Goal: Check status: Check status

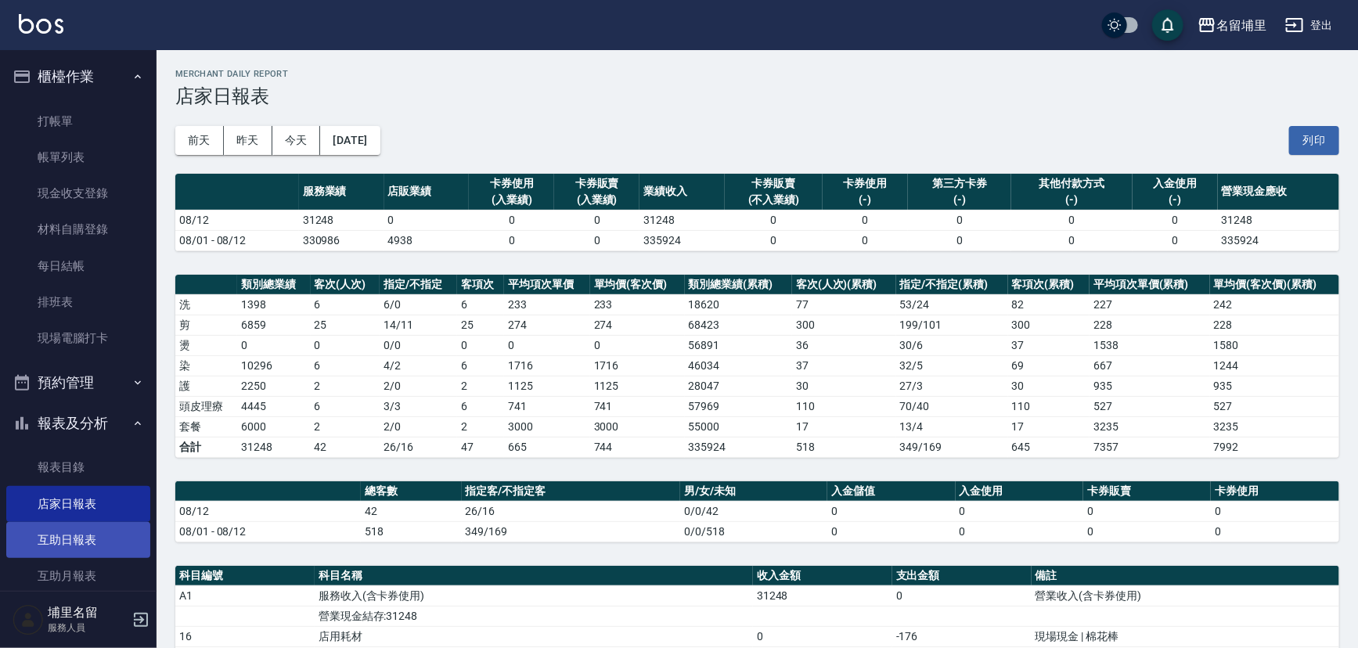
click at [84, 536] on link "互助日報表" at bounding box center [78, 540] width 144 height 36
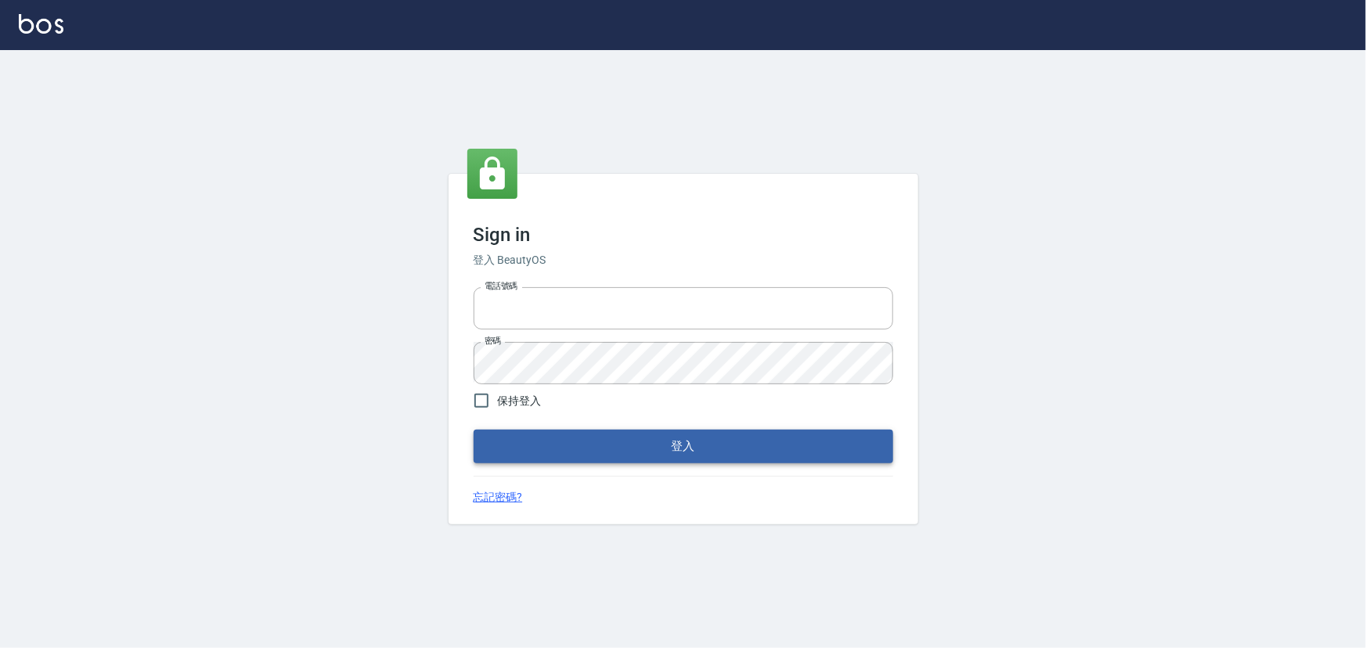
type input "2988528"
click at [603, 442] on button "登入" at bounding box center [684, 446] width 420 height 33
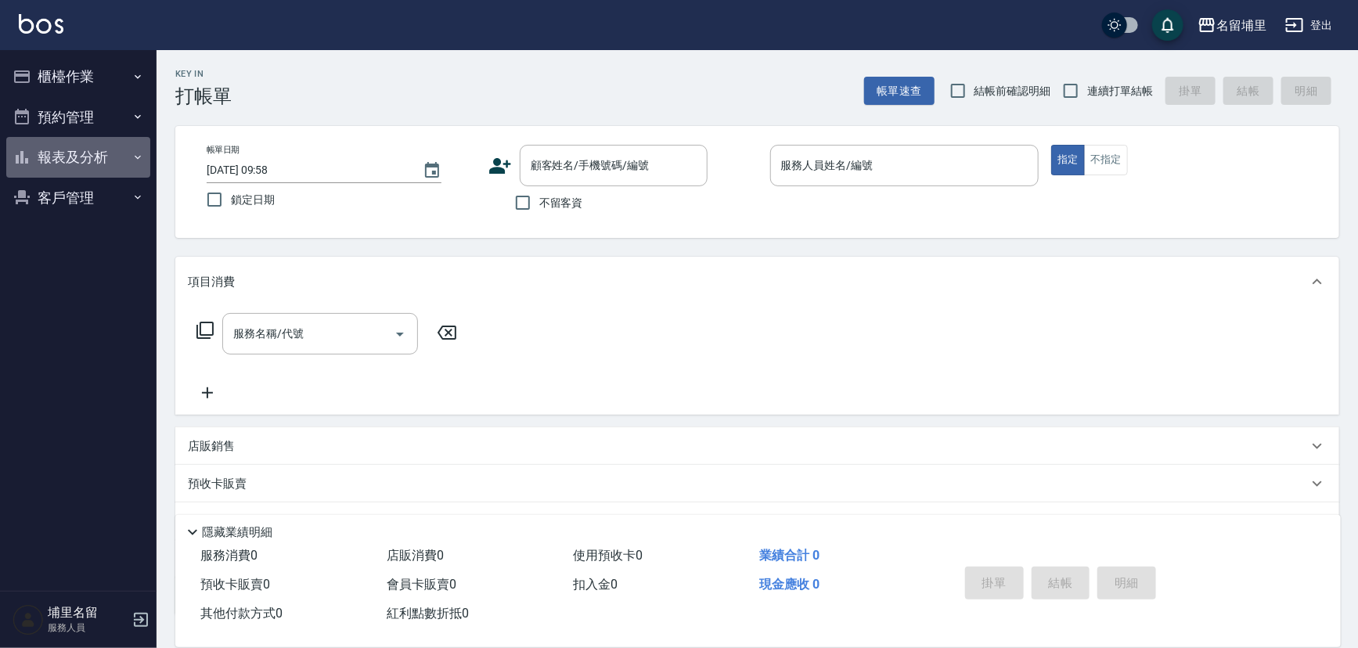
click at [85, 172] on button "報表及分析" at bounding box center [78, 157] width 144 height 41
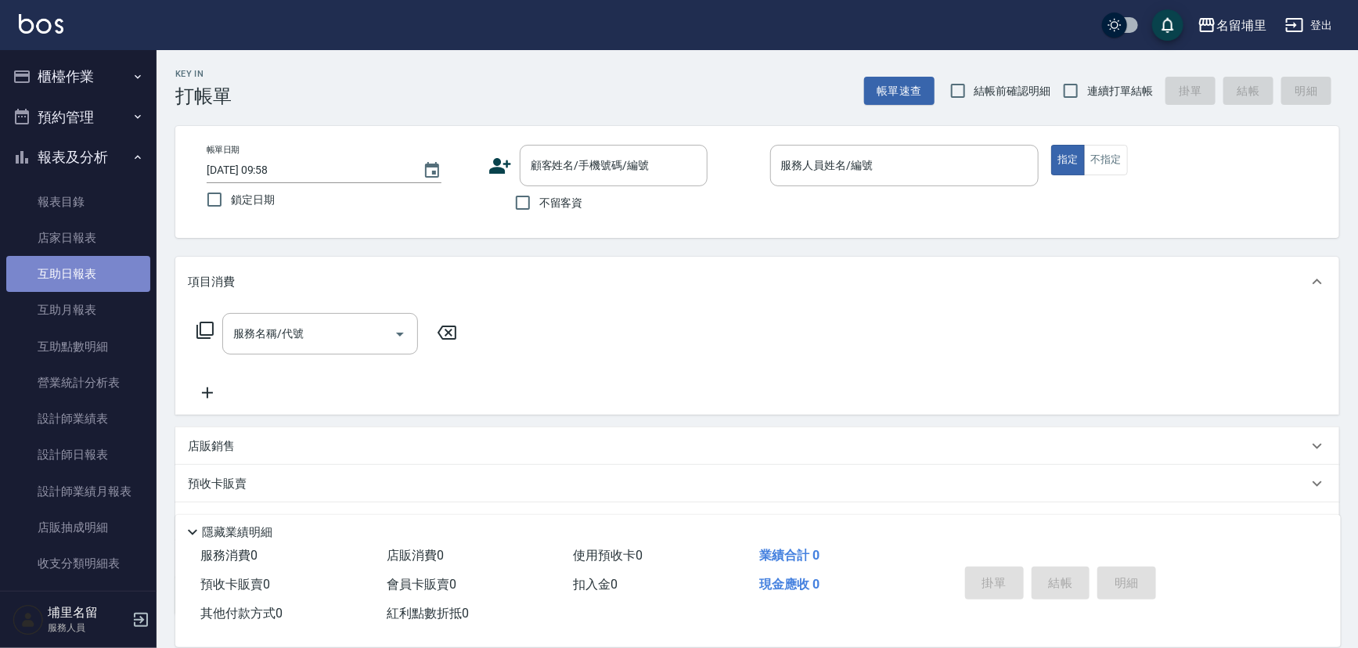
click at [119, 269] on link "互助日報表" at bounding box center [78, 274] width 144 height 36
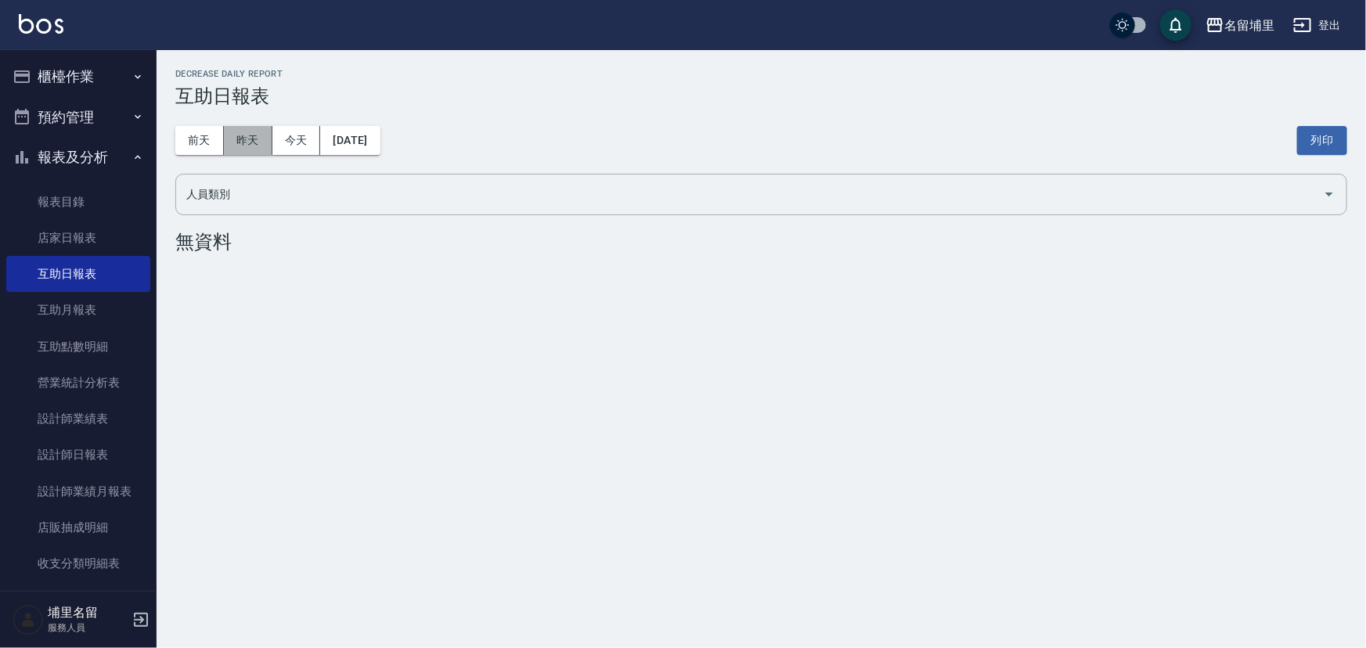
click at [242, 128] on button "昨天" at bounding box center [248, 140] width 49 height 29
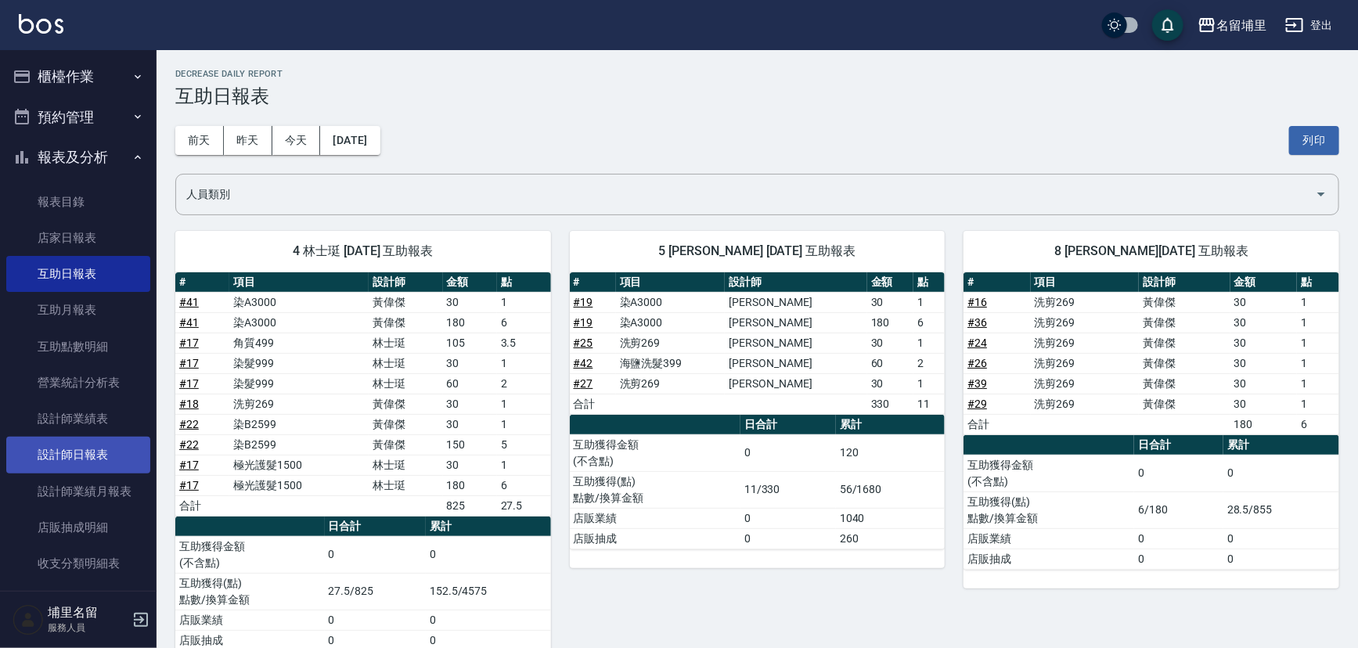
click at [108, 456] on link "設計師日報表" at bounding box center [78, 455] width 144 height 36
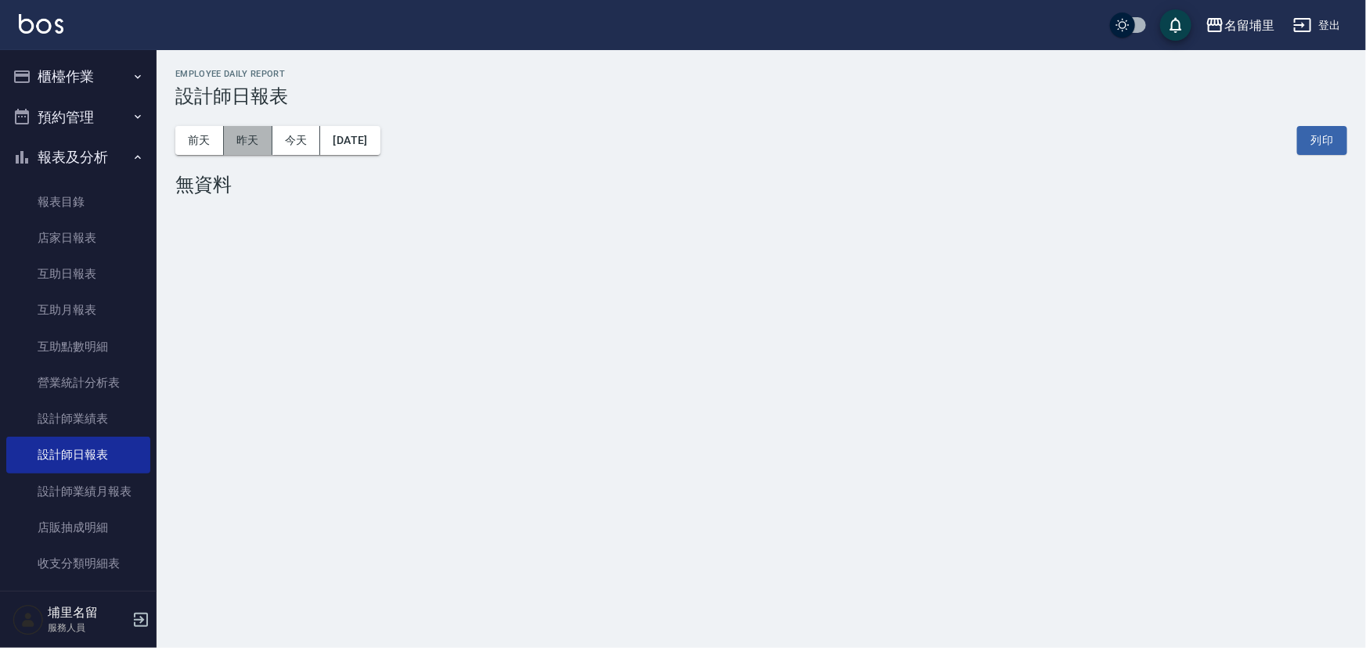
click at [243, 144] on button "昨天" at bounding box center [248, 140] width 49 height 29
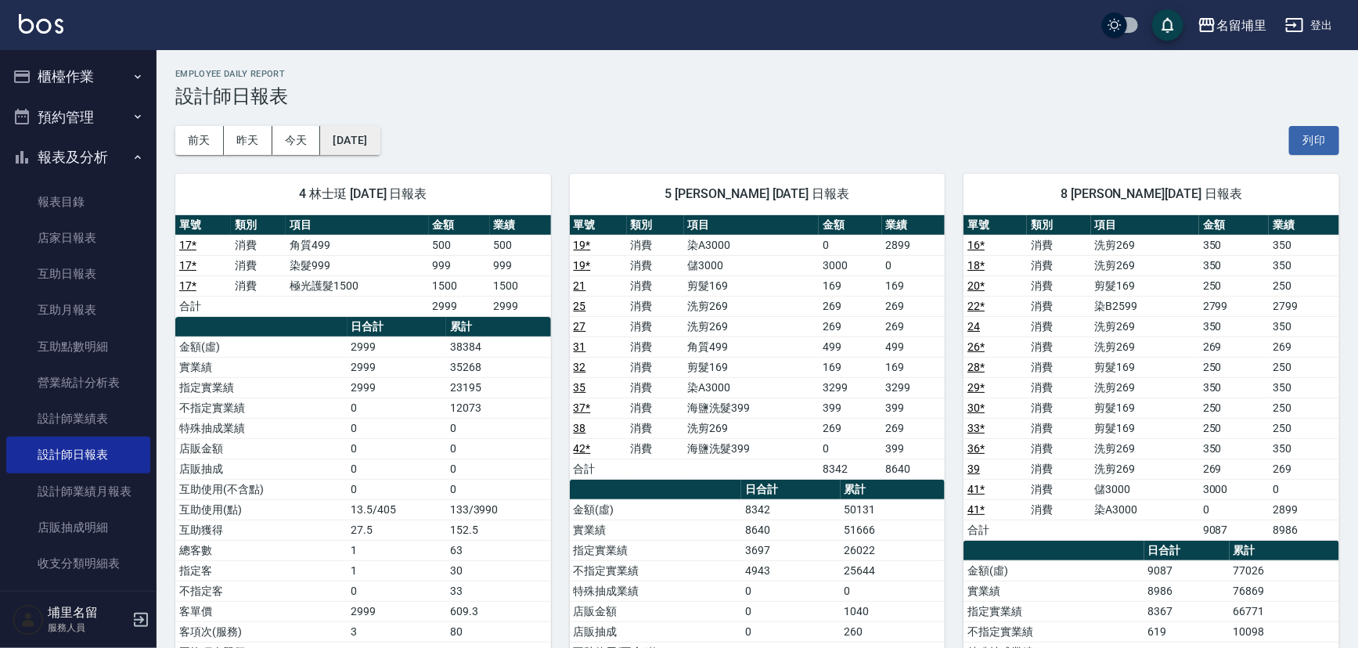
click at [372, 140] on button "[DATE]" at bounding box center [349, 140] width 59 height 29
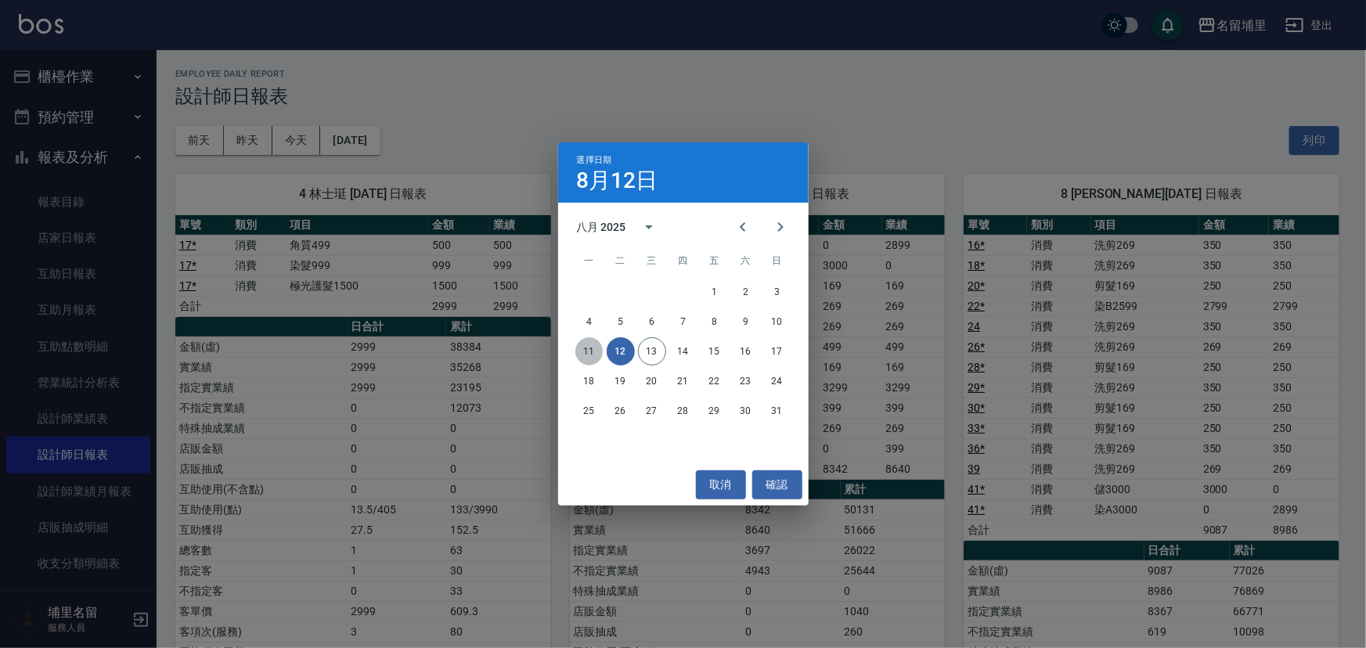
click at [596, 357] on button "11" at bounding box center [589, 351] width 28 height 28
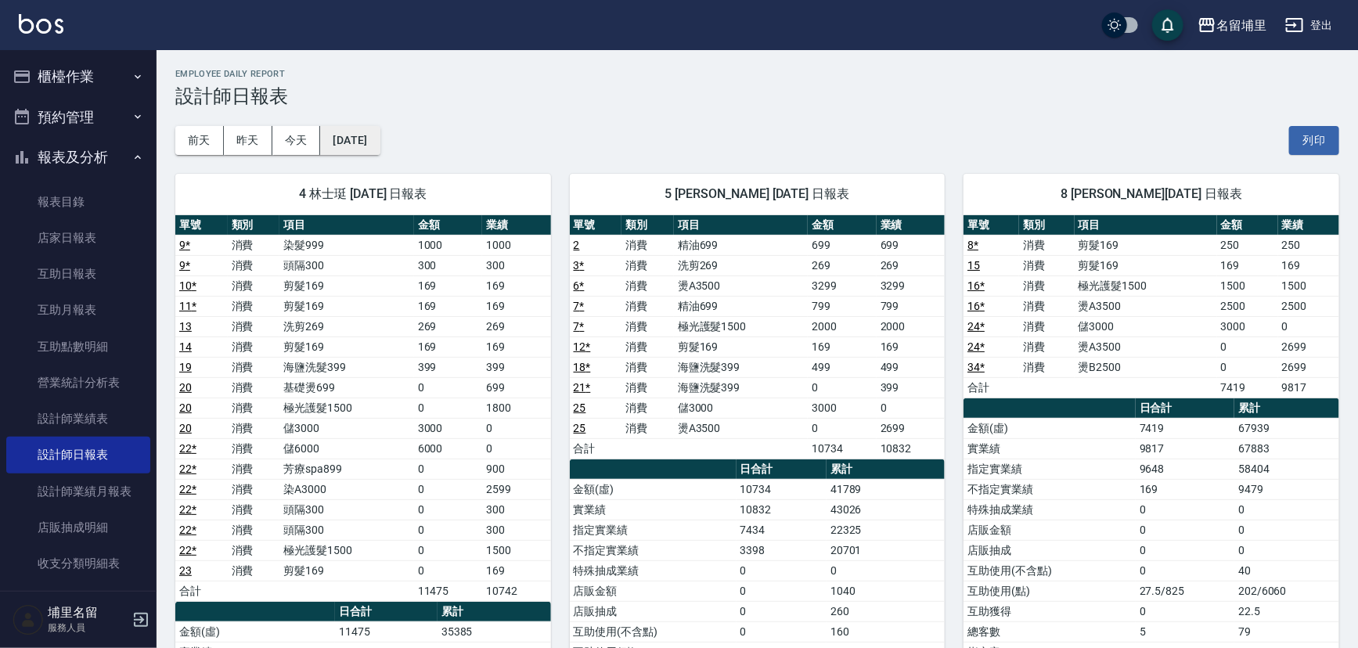
click at [364, 142] on button "2025/08/11" at bounding box center [349, 140] width 59 height 29
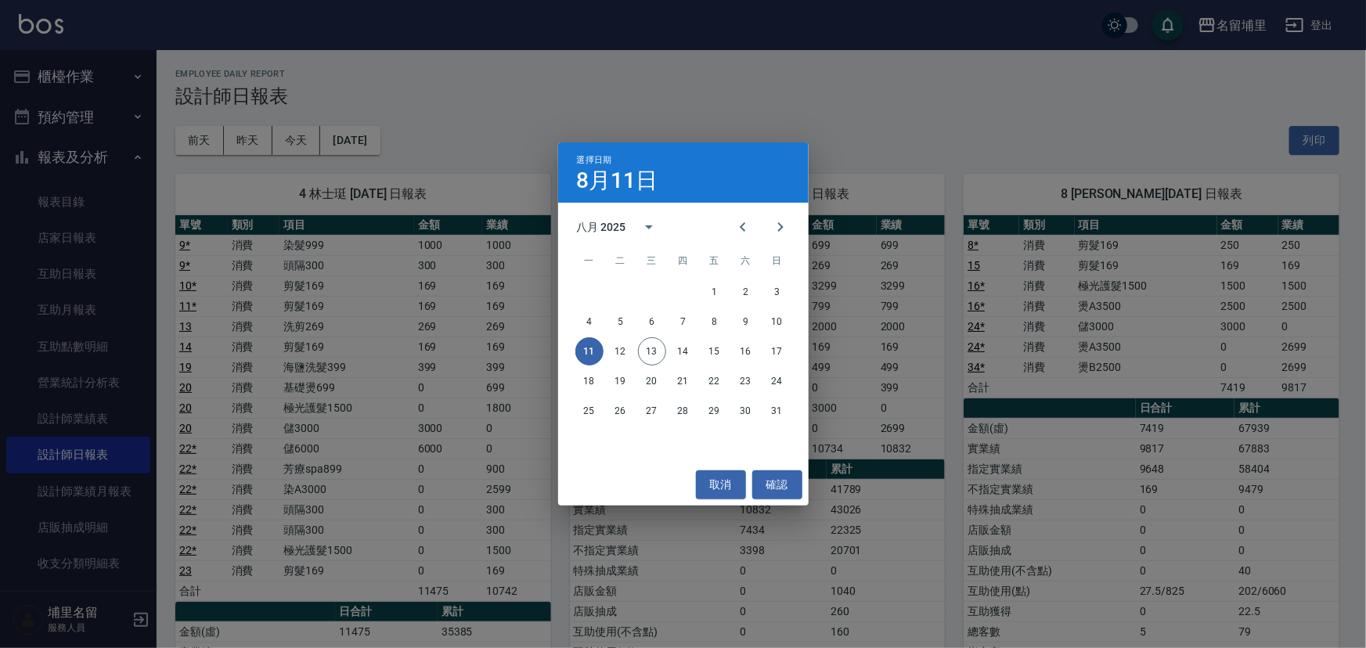
click at [796, 96] on div "選擇日期 8月11日 八月 2025 一 二 三 四 五 六 日 1 2 3 4 5 6 7 8 9 10 11 12 13 14 15 16 17 18 1…" at bounding box center [683, 324] width 1366 height 648
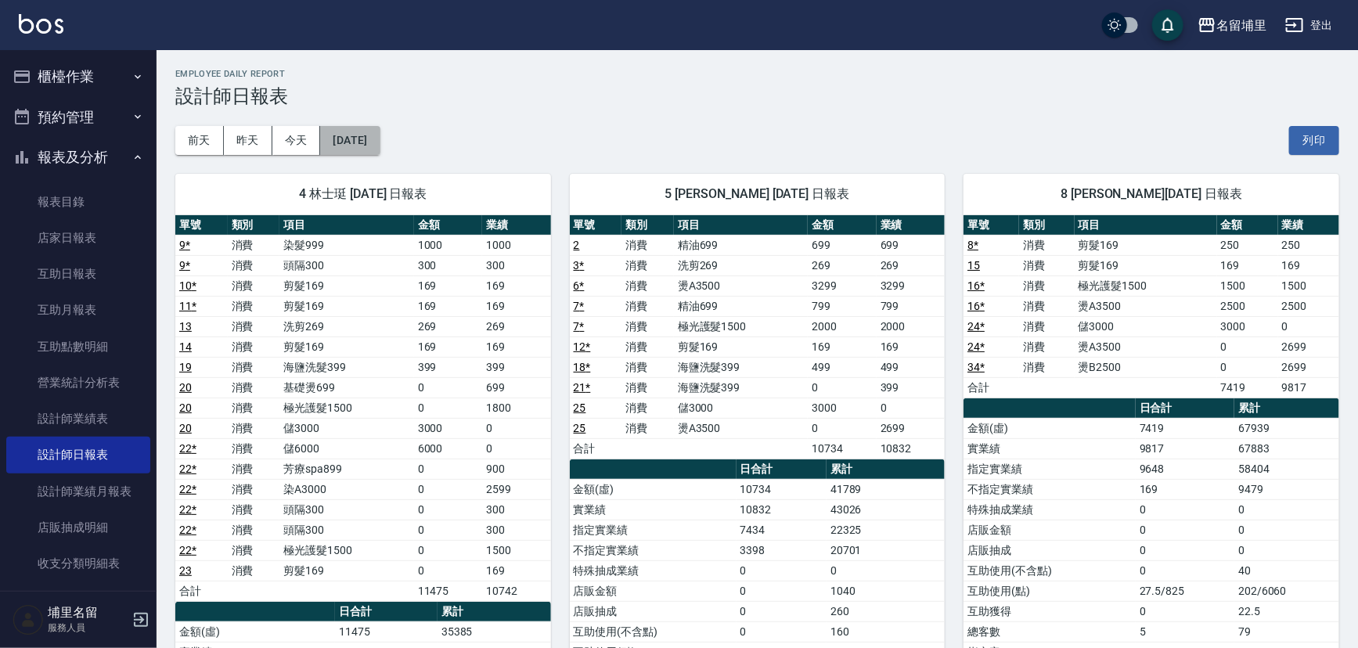
click at [327, 143] on button "2025/08/11" at bounding box center [349, 140] width 59 height 29
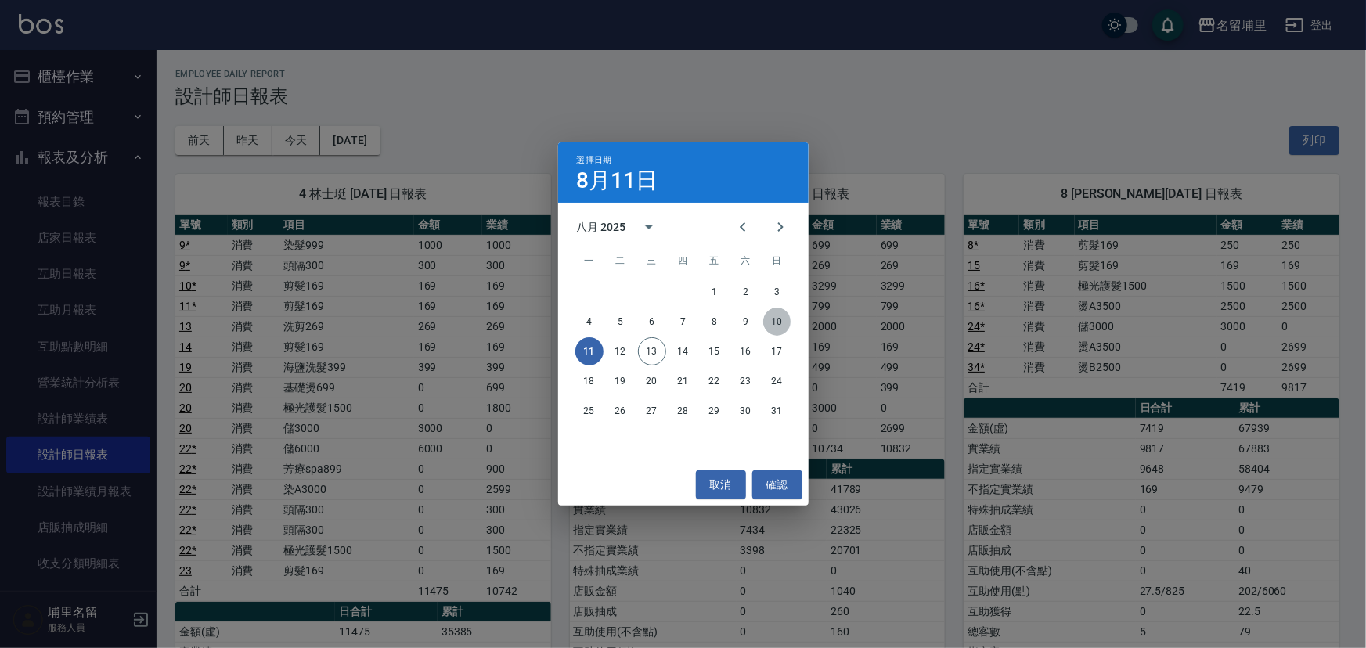
click at [781, 329] on button "10" at bounding box center [777, 322] width 28 height 28
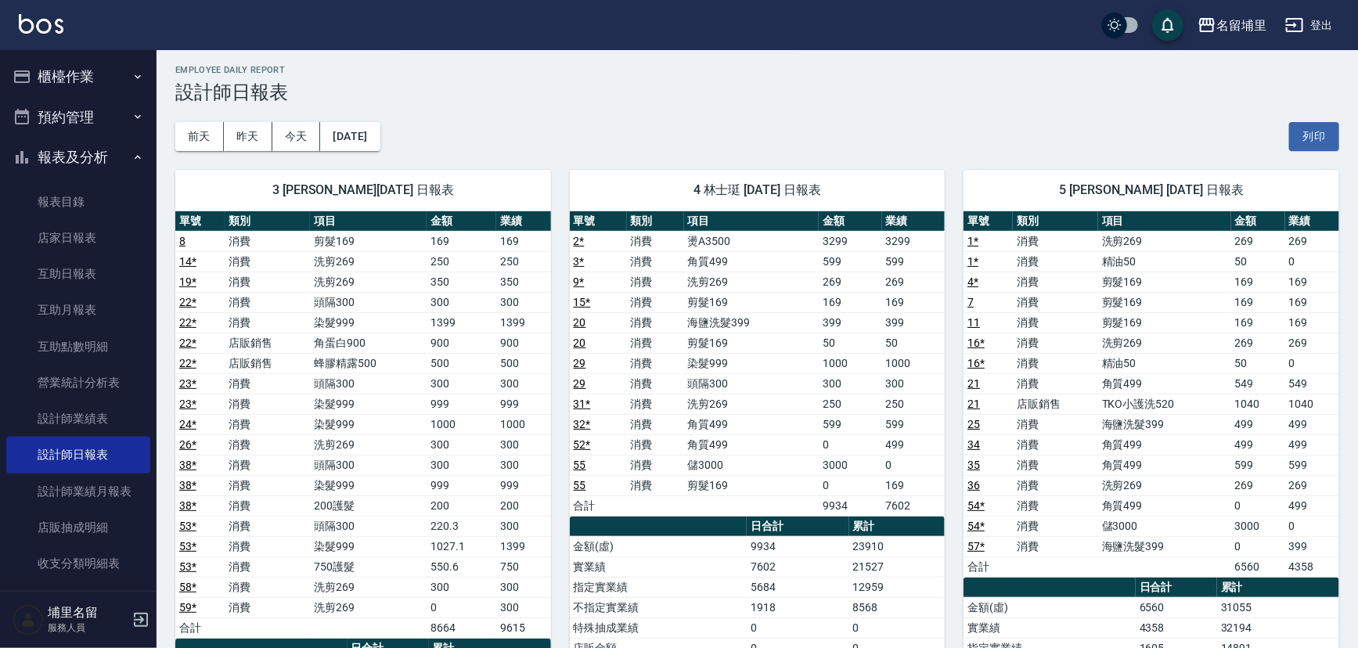
scroll to position [70, 0]
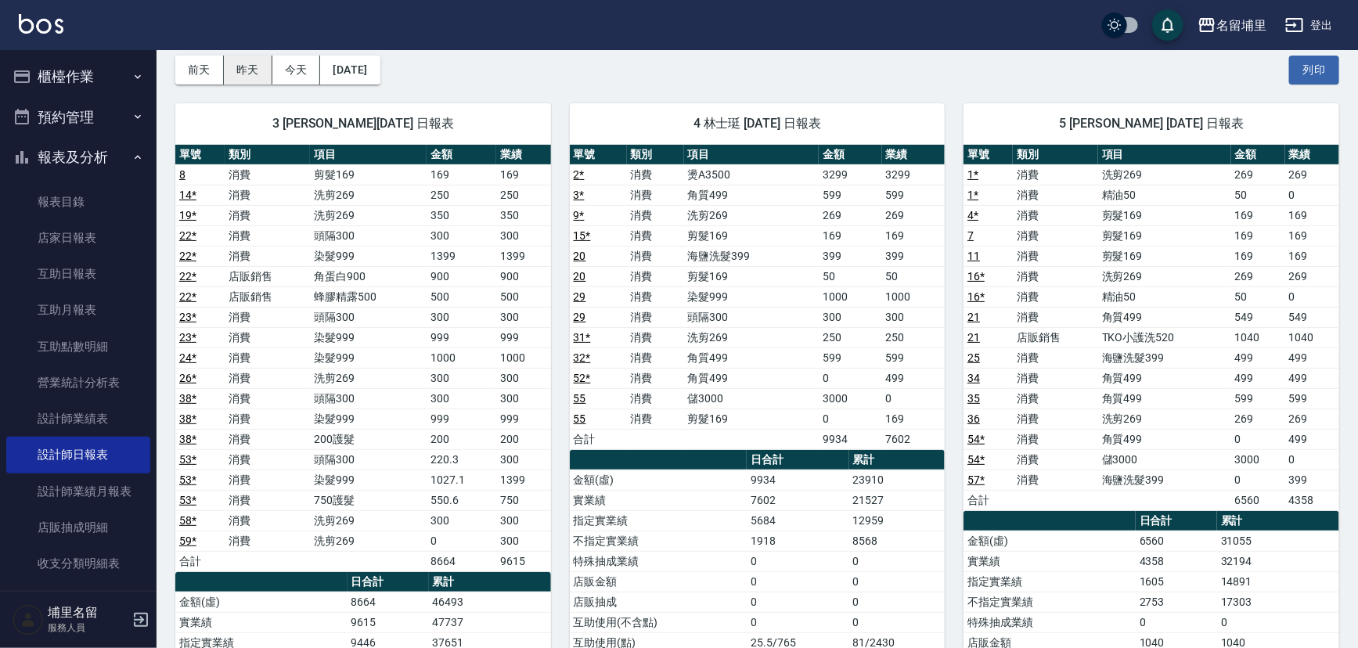
click at [264, 79] on button "昨天" at bounding box center [248, 70] width 49 height 29
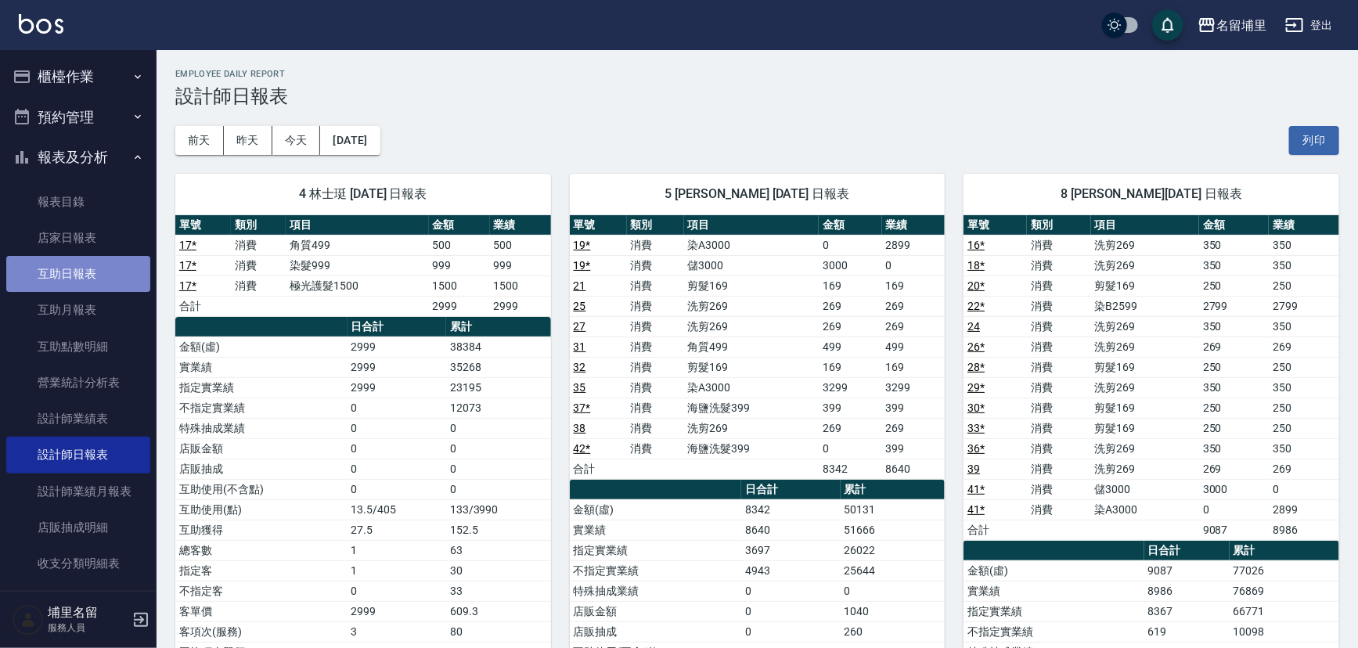
click at [81, 264] on link "互助日報表" at bounding box center [78, 274] width 144 height 36
